Goal: Transaction & Acquisition: Download file/media

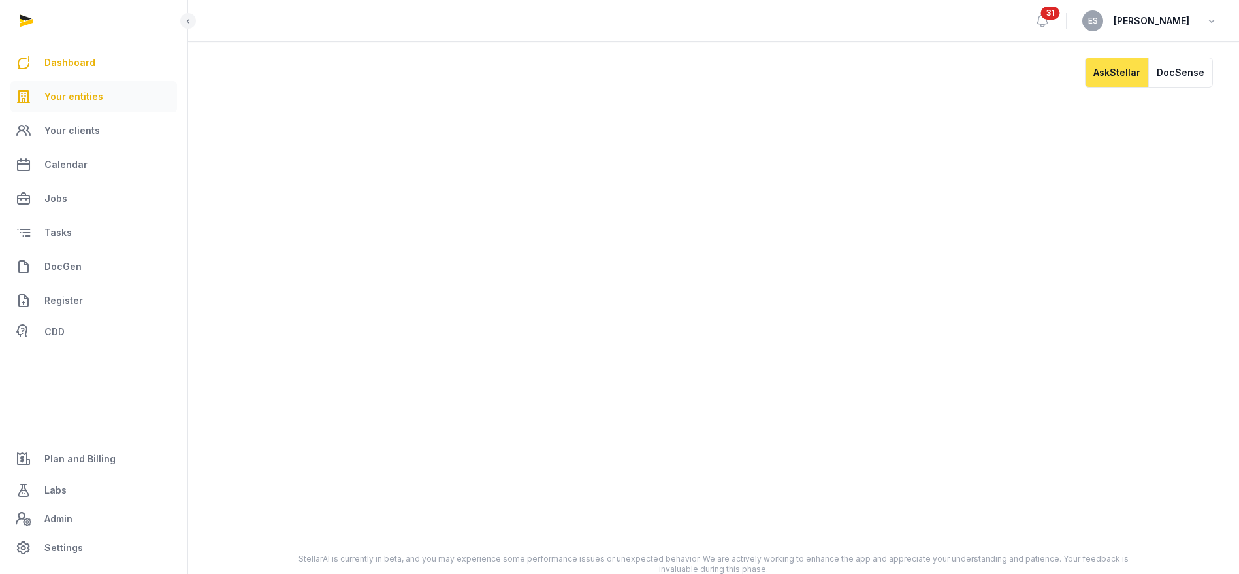
click at [112, 87] on link "Your entities" at bounding box center [93, 96] width 167 height 31
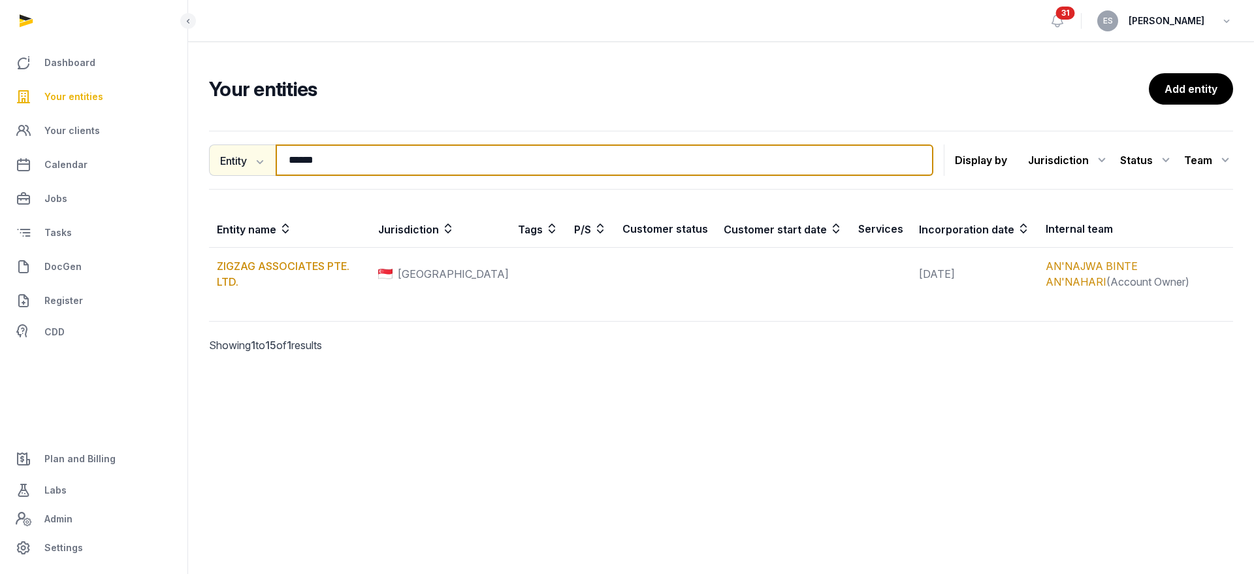
drag, startPoint x: 349, startPoint y: 159, endPoint x: 238, endPoint y: 147, distance: 111.7
click at [238, 147] on div "Entity Entity People Tags Services ****** Search" at bounding box center [571, 159] width 725 height 31
type input "*********"
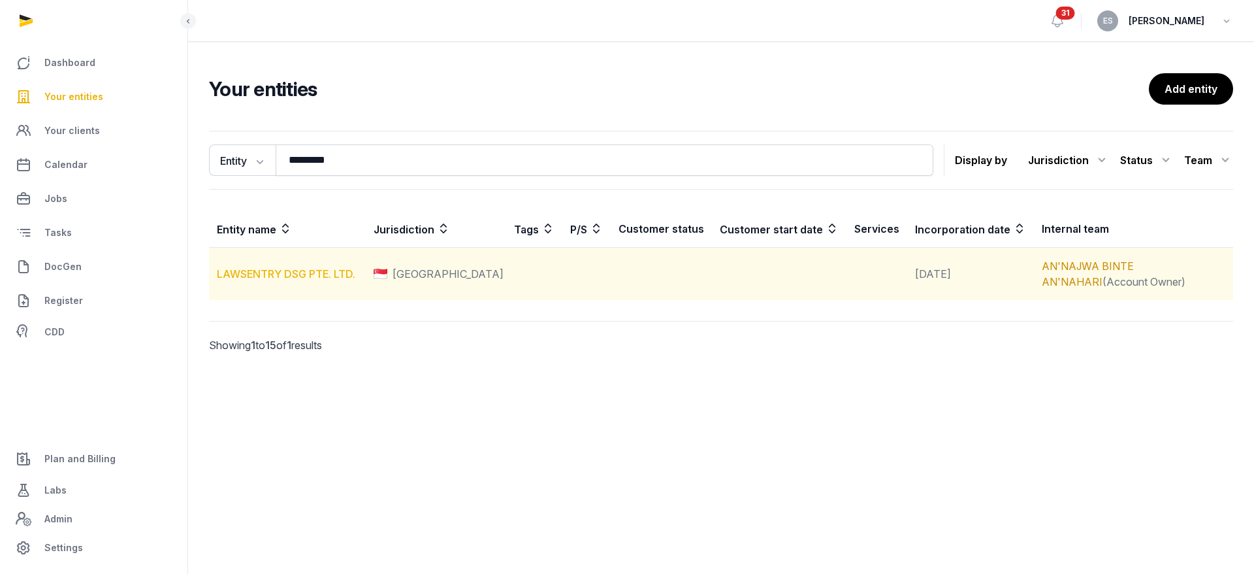
click at [312, 277] on link "LAWSENTRY DSG PTE. LTD." at bounding box center [286, 273] width 139 height 13
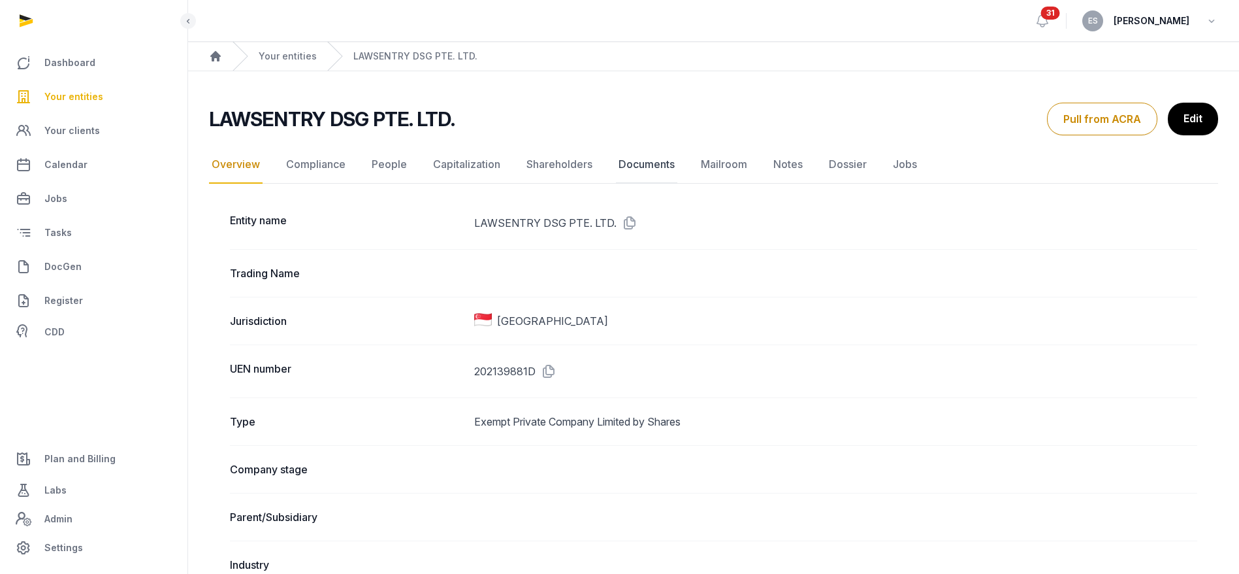
click at [638, 167] on link "Documents" at bounding box center [646, 165] width 61 height 38
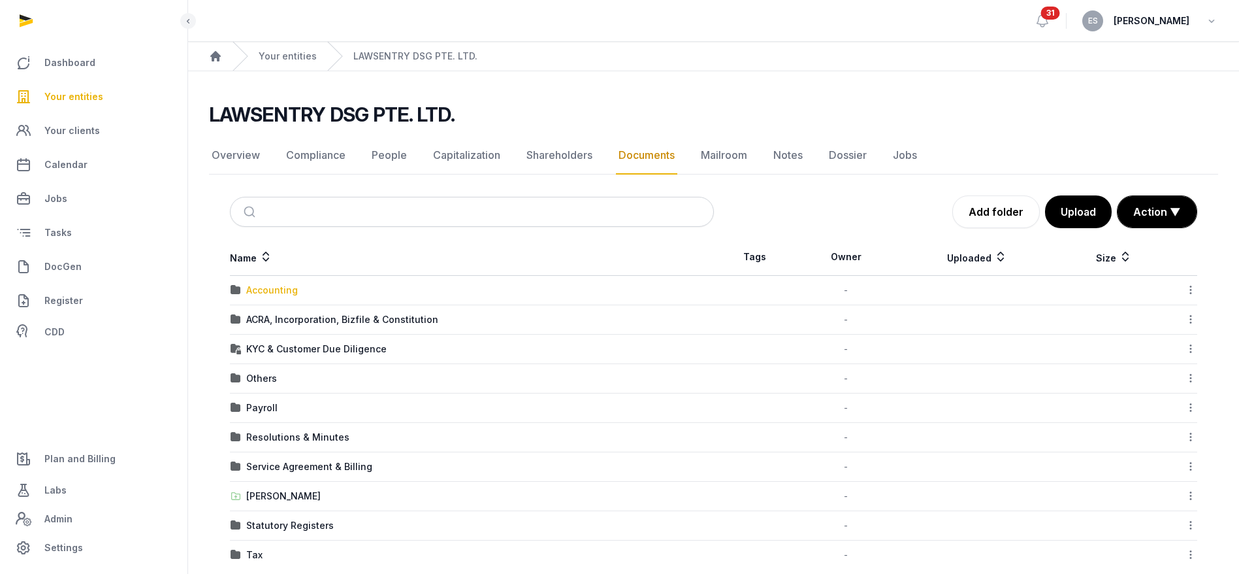
click at [282, 289] on div "Accounting" at bounding box center [272, 290] width 52 height 13
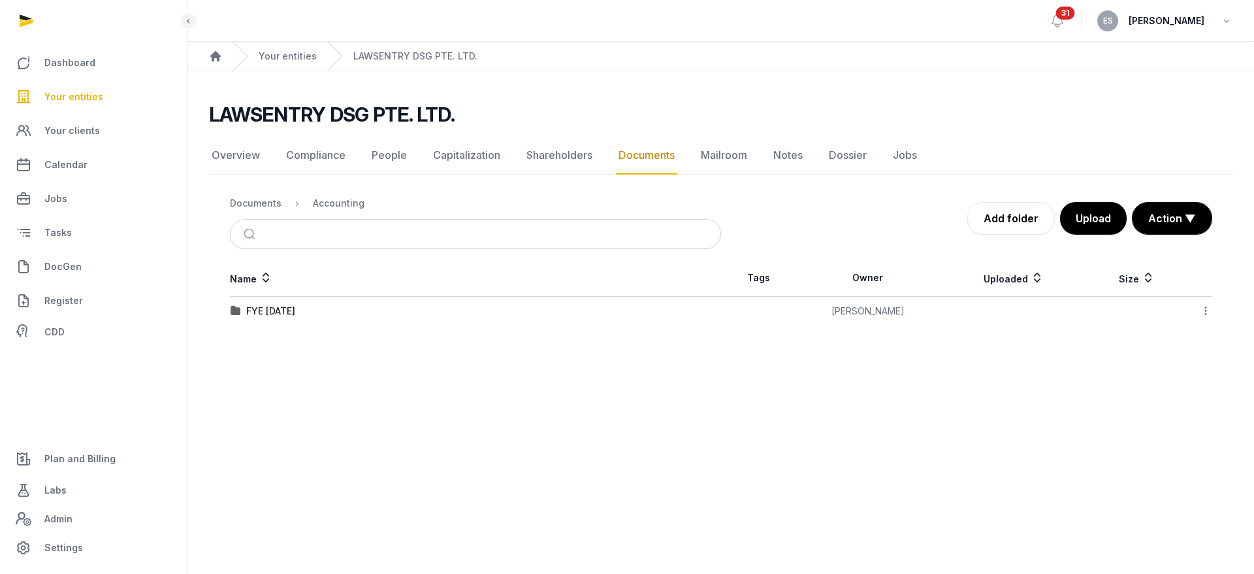
click at [267, 210] on ol "Documents Accounting" at bounding box center [297, 203] width 135 height 16
click at [267, 206] on div "Documents" at bounding box center [256, 203] width 52 height 13
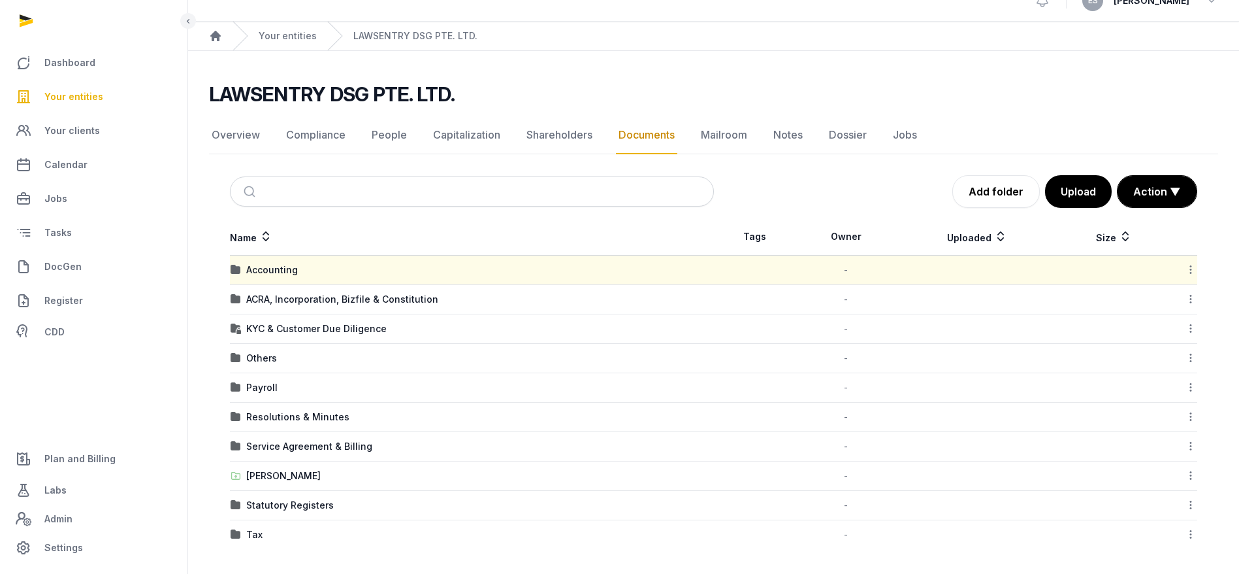
scroll to position [22, 0]
click at [289, 30] on link "Your entities" at bounding box center [288, 34] width 58 height 13
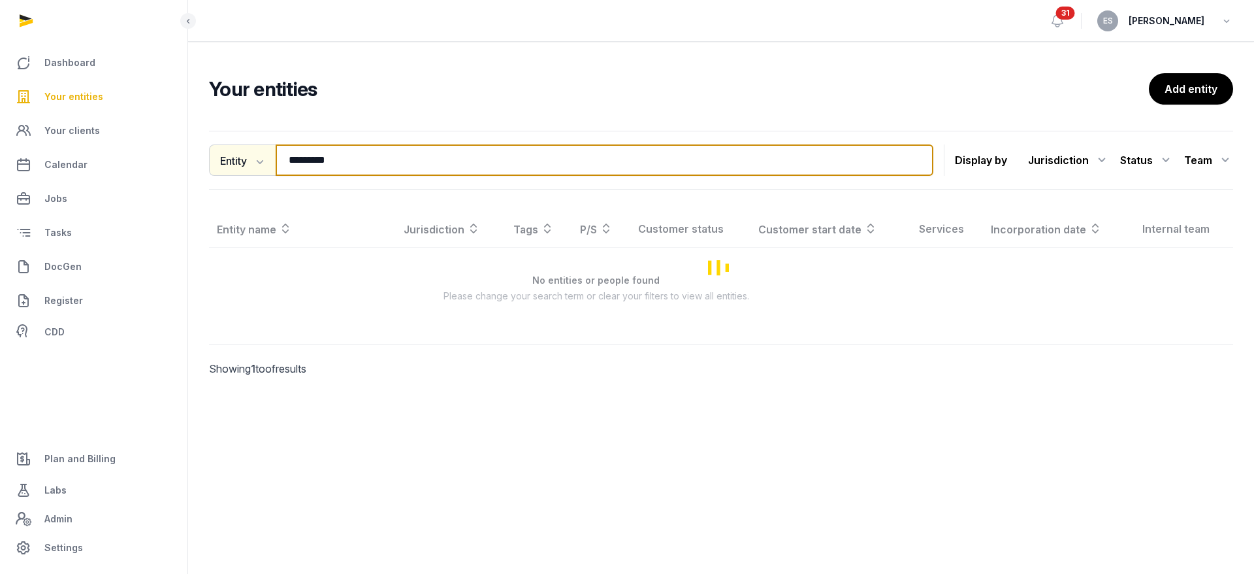
drag, startPoint x: 344, startPoint y: 161, endPoint x: 214, endPoint y: 159, distance: 130.7
click at [214, 159] on div "Entity Entity People Tags Services ********* Search" at bounding box center [571, 159] width 725 height 31
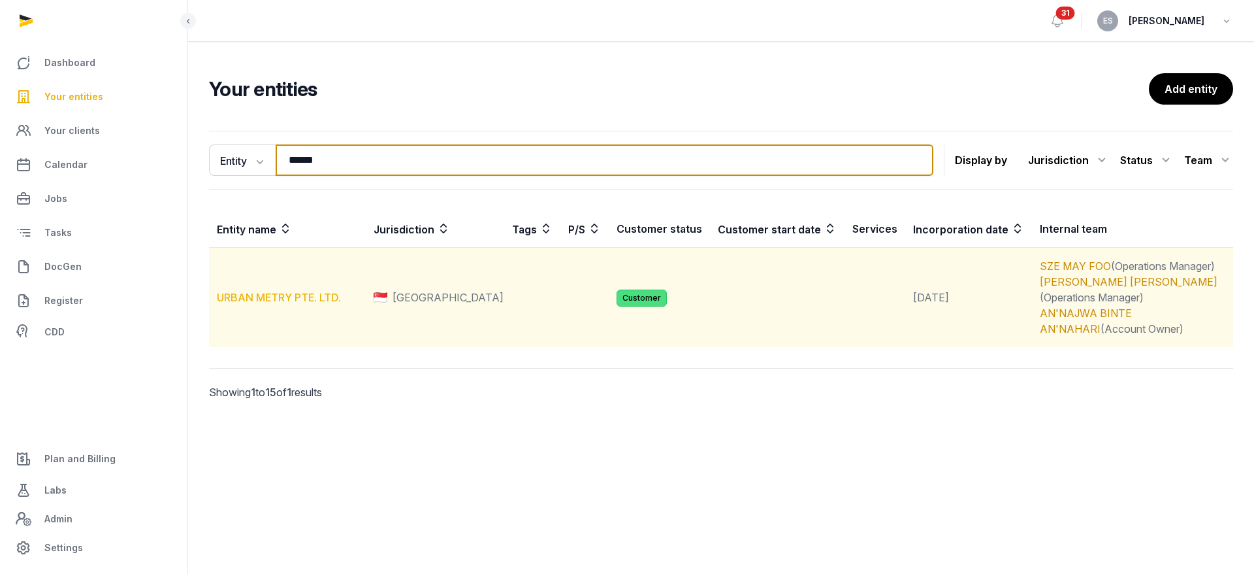
type input "*****"
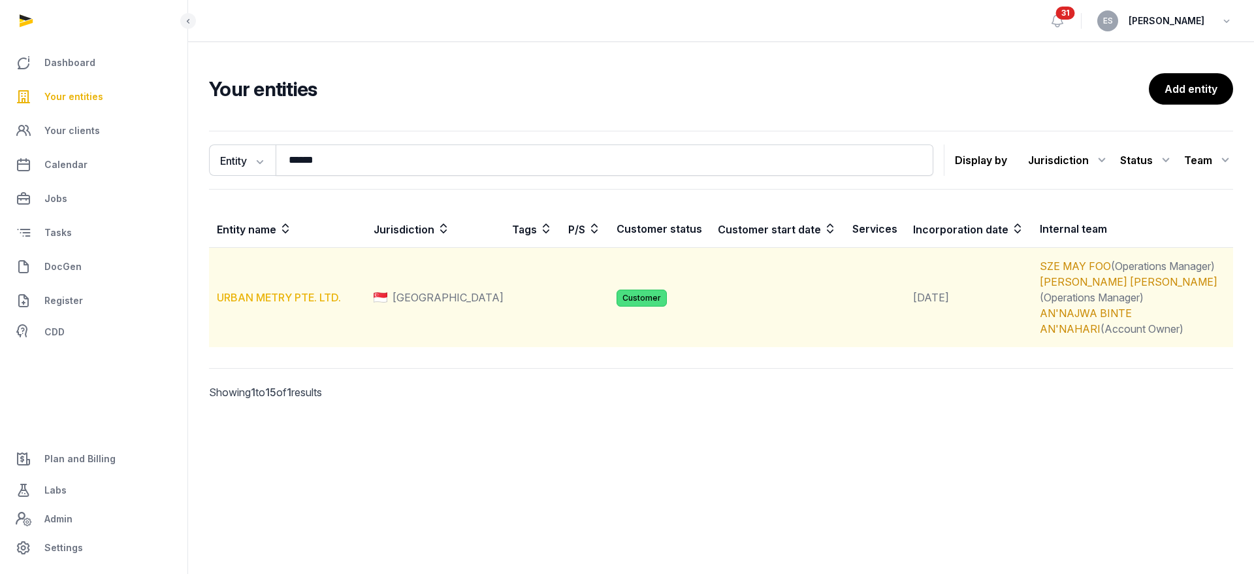
click at [296, 294] on link "URBAN METRY PTE. LTD." at bounding box center [279, 297] width 124 height 13
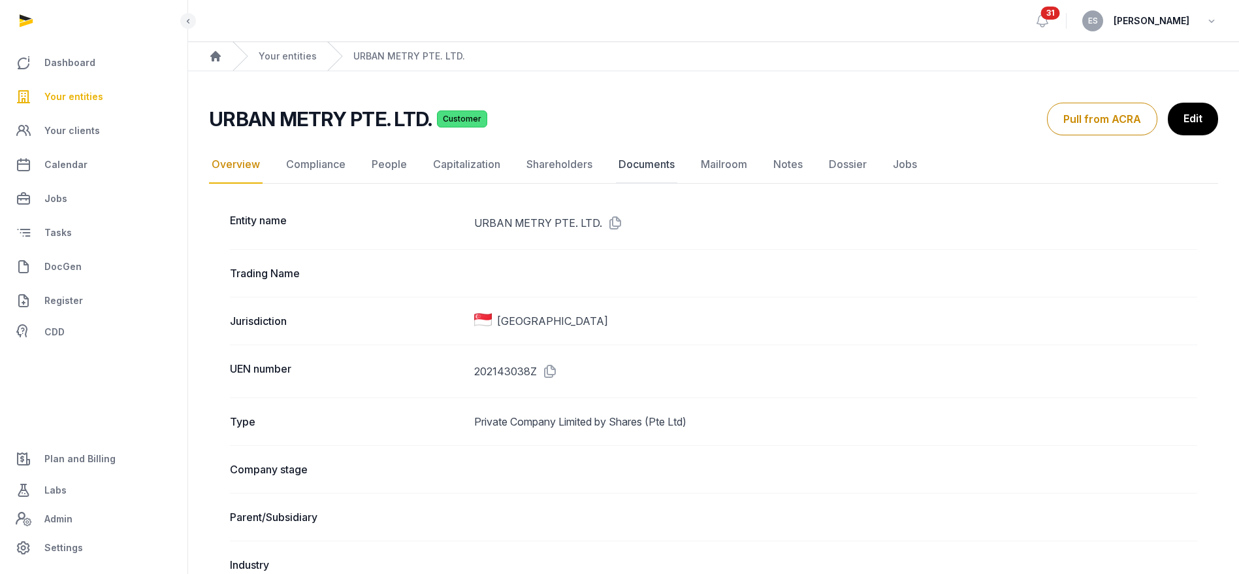
click at [627, 165] on link "Documents" at bounding box center [646, 165] width 61 height 38
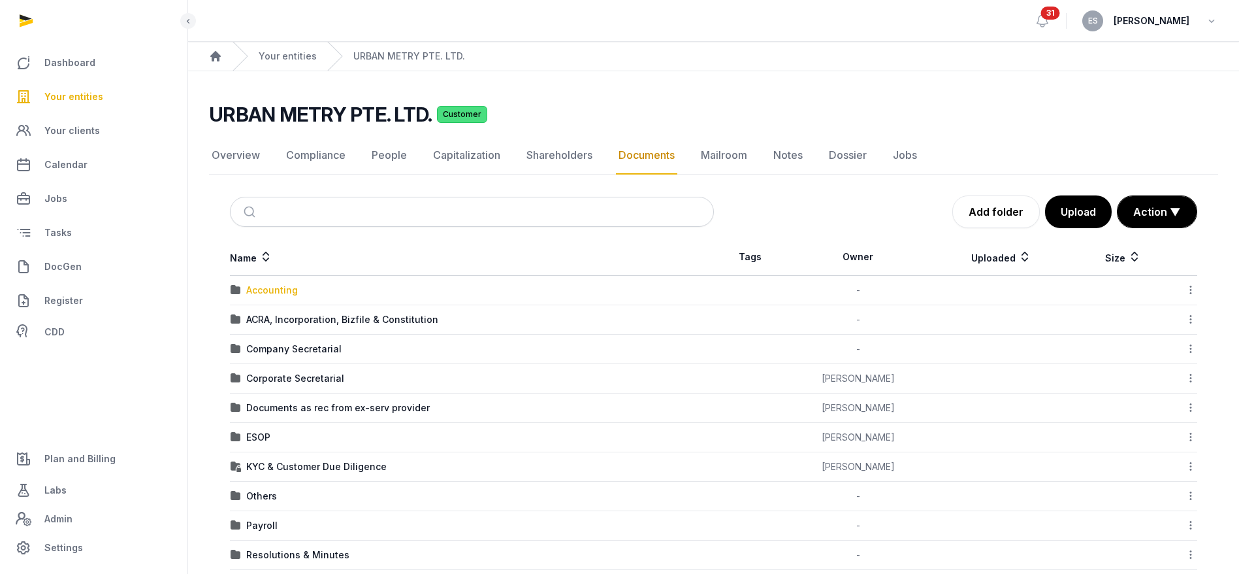
click at [277, 289] on div "Accounting" at bounding box center [272, 290] width 52 height 13
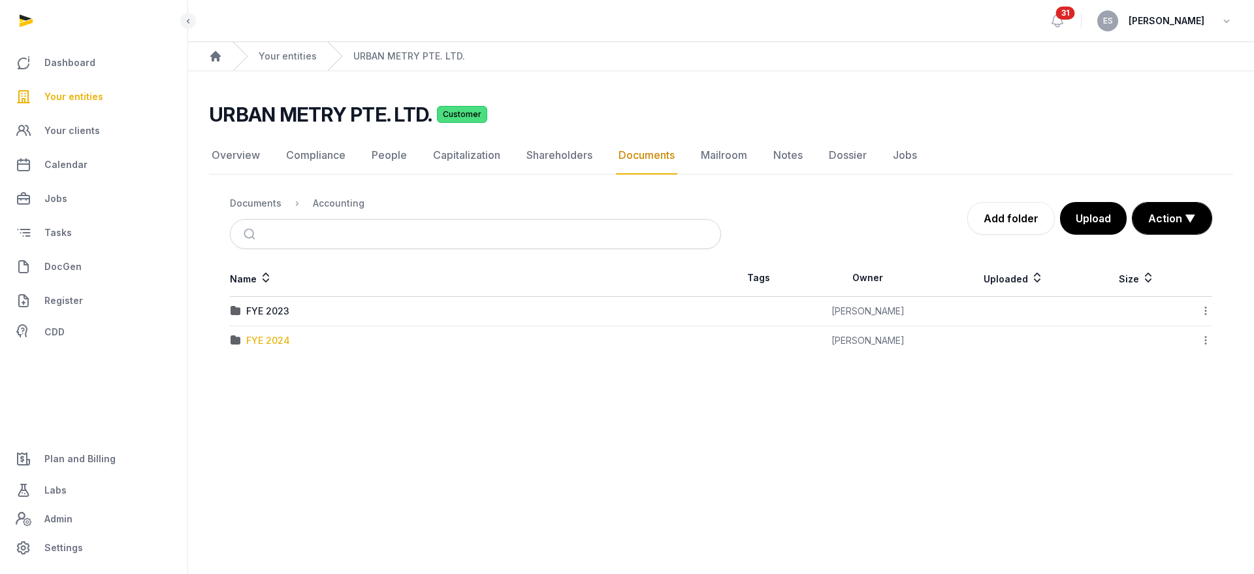
click at [277, 344] on div "FYE 2024" at bounding box center [268, 340] width 44 height 13
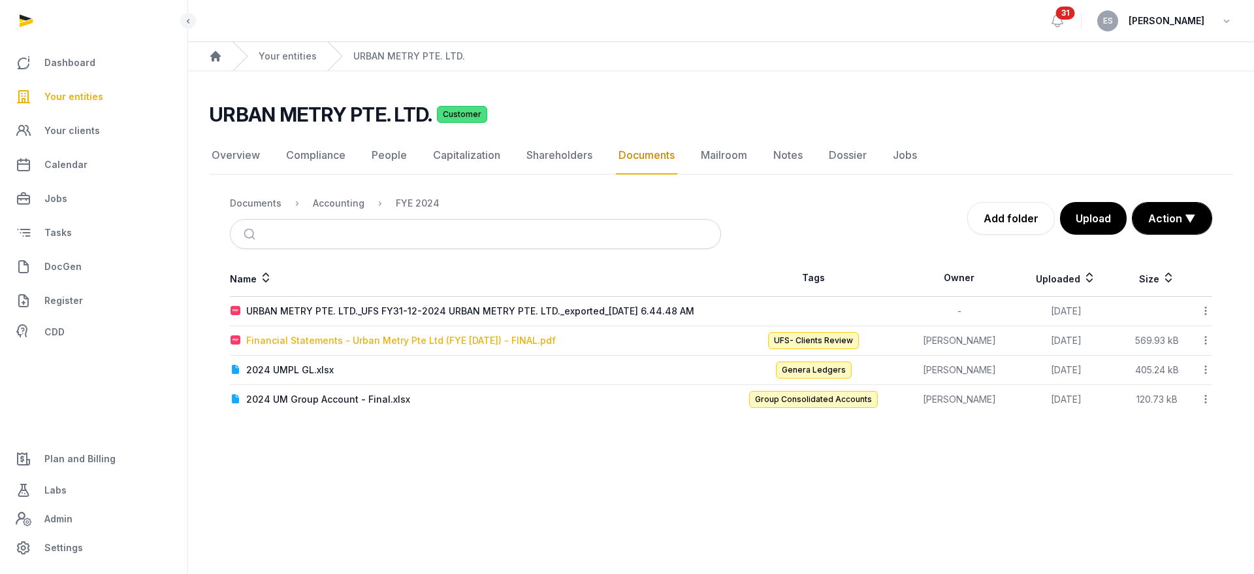
click at [538, 344] on div "Financial Statements - Urban Metry Pte Ltd (FYE [DATE]) - FINAL.pdf" at bounding box center [401, 340] width 310 height 13
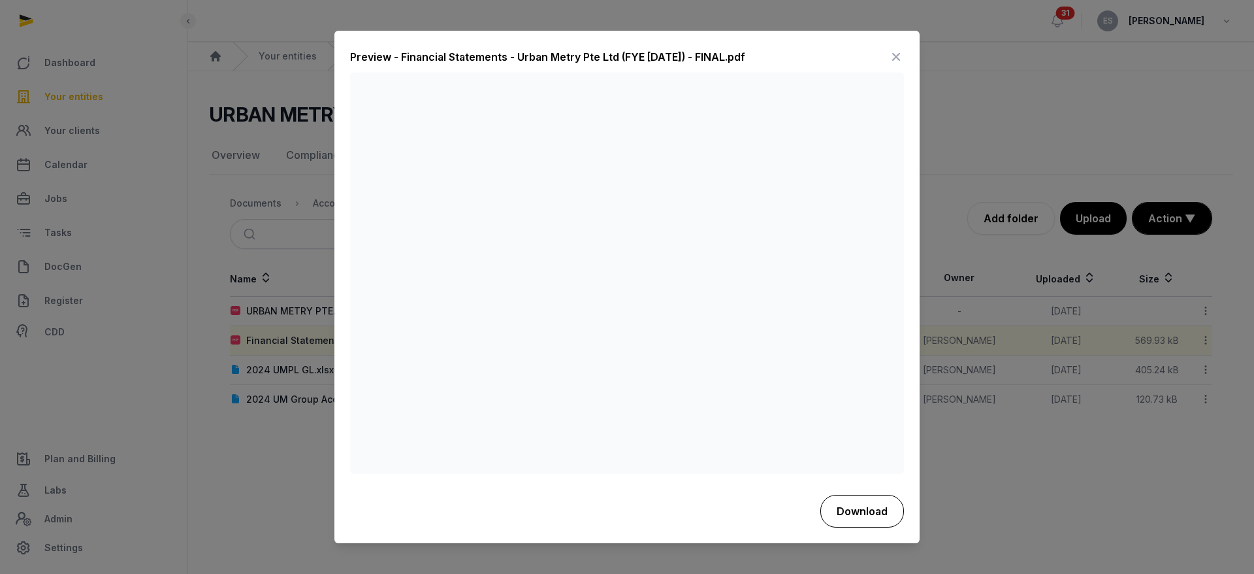
click at [868, 514] on button "Download" at bounding box center [863, 511] width 84 height 33
click at [900, 55] on icon at bounding box center [897, 57] width 16 height 21
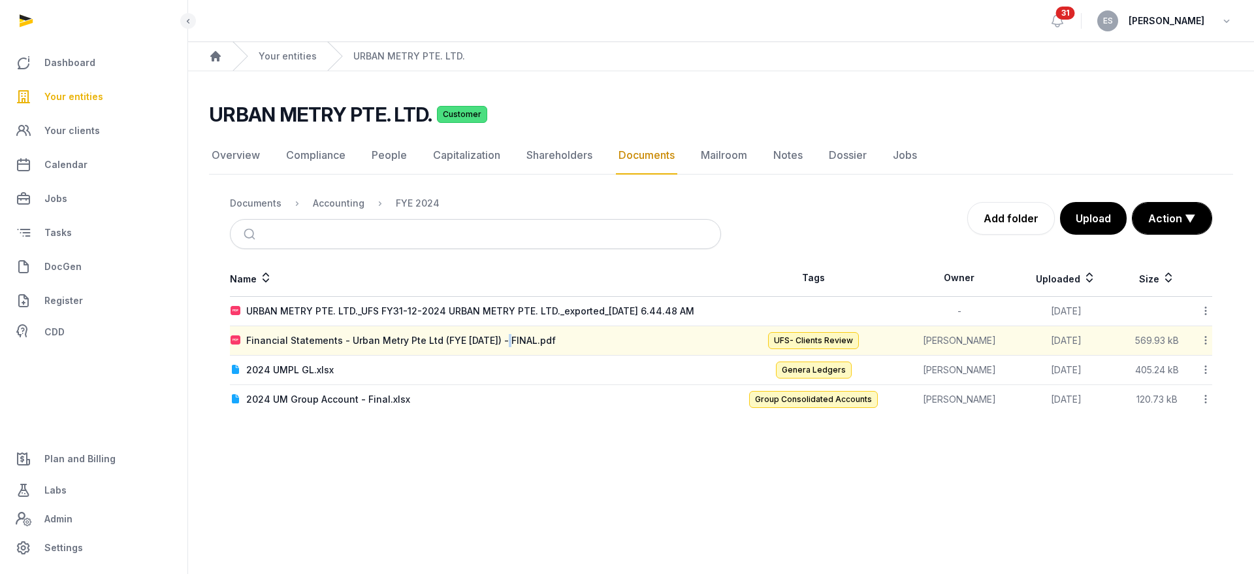
click at [512, 344] on div "Financial Statements - Urban Metry Pte Ltd (FYE [DATE]) - FINAL.pdf" at bounding box center [401, 340] width 310 height 13
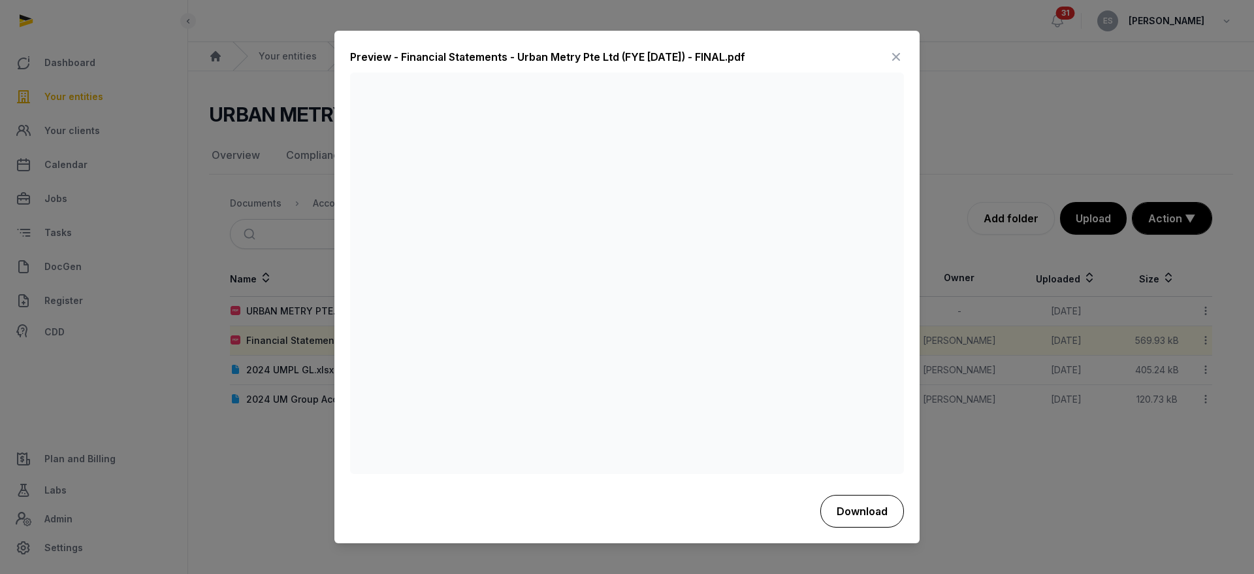
click at [843, 506] on button "Download" at bounding box center [863, 511] width 84 height 33
